Goal: Participate in discussion

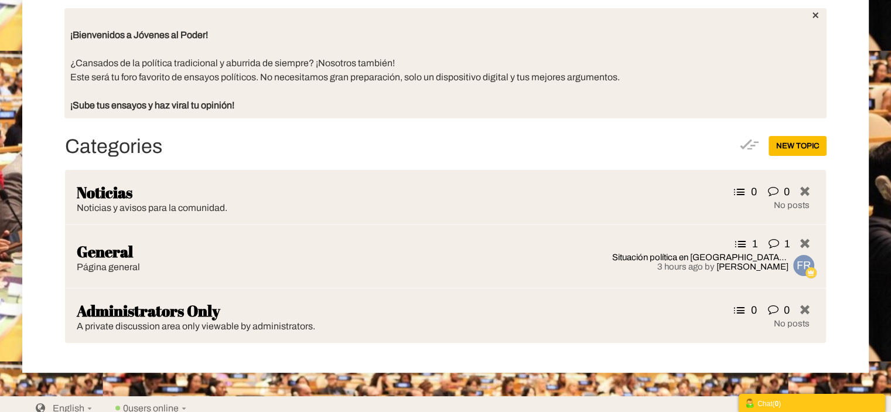
scroll to position [274, 0]
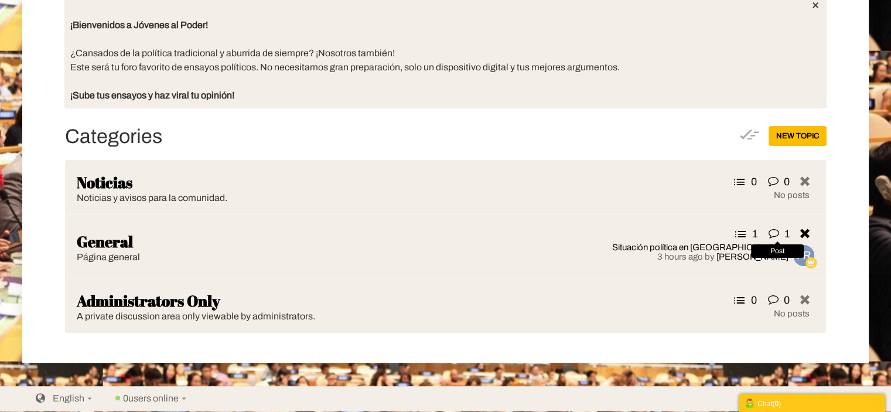
click at [776, 228] on icon at bounding box center [776, 234] width 18 height 12
click at [772, 230] on icon at bounding box center [776, 234] width 18 height 12
click at [618, 247] on link "Situación política en [GEOGRAPHIC_DATA][PERSON_NAME] y el "Método [PERSON_NAME]"" at bounding box center [700, 247] width 176 height 9
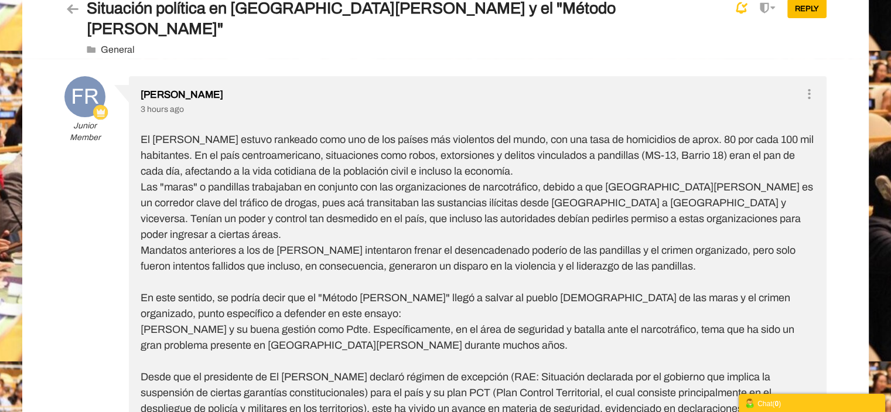
scroll to position [97, 0]
